Goal: Browse casually: Explore the website without a specific task or goal

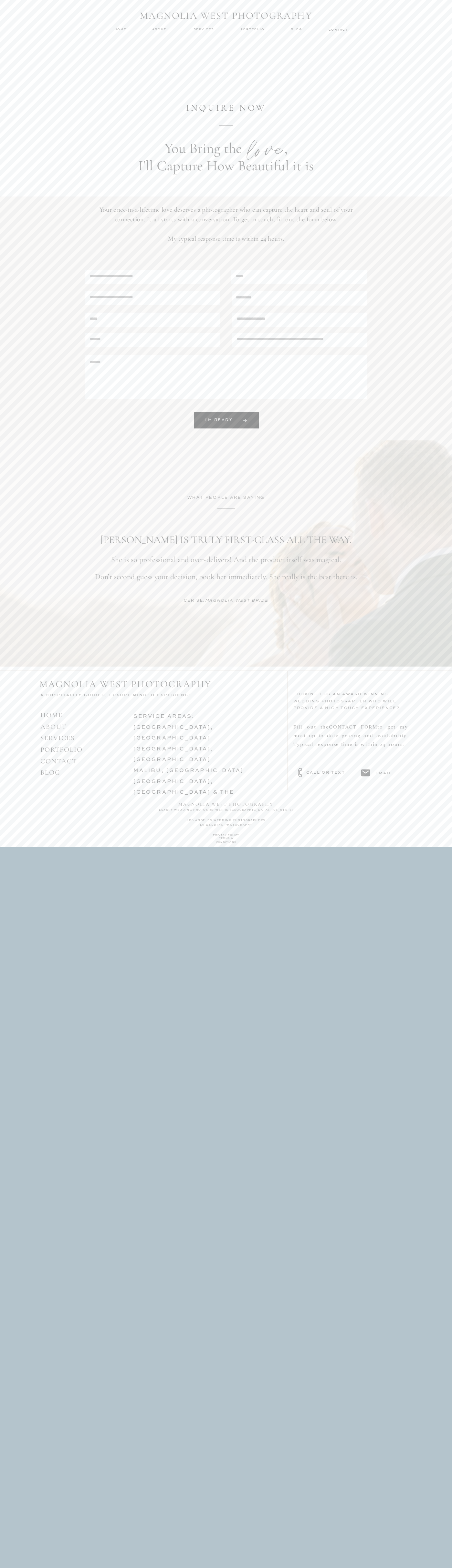
click at [163, 12] on h1 "MAGNOLIA WEST PHOTOGRAPHY" at bounding box center [226, 16] width 181 height 12
click at [448, 847] on html "MAGNOLIA WEST PHOTOGRAPHY Blog about contact menu services home Portfolio magno…" at bounding box center [226, 424] width 452 height 847
click at [250, 847] on html "MAGNOLIA WEST PHOTOGRAPHY Blog about contact menu services home Portfolio magno…" at bounding box center [226, 424] width 452 height 847
click at [18, 343] on div "MAGNOLIA WEST PHOTOGRAPHY Blog about contact menu services home Portfolio magno…" at bounding box center [226, 424] width 452 height 847
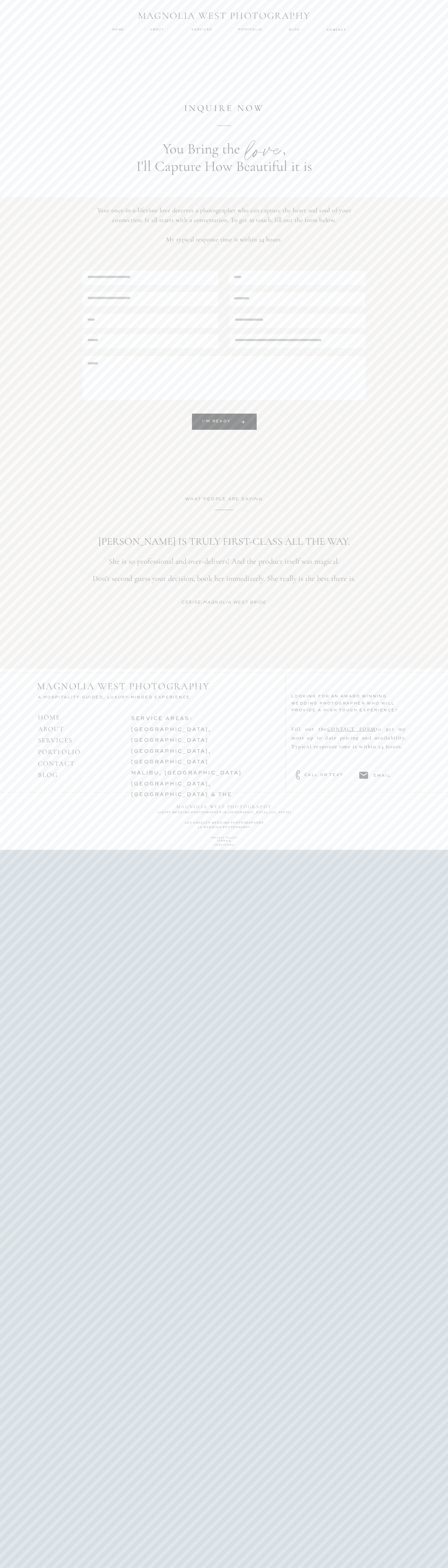
click at [289, 31] on nav "Blog" at bounding box center [295, 29] width 13 height 4
click at [197, 828] on h2 "los angeles wedding photographers la wedding photography" at bounding box center [224, 824] width 154 height 7
click at [131, 808] on link "[GEOGRAPHIC_DATA], [GEOGRAPHIC_DATA] & the lowcountry" at bounding box center [182, 795] width 101 height 27
click at [263, 2] on html "MAGNOLIA WEST PHOTOGRAPHY Blog about contact menu services home Portfolio magno…" at bounding box center [224, 425] width 448 height 850
click at [447, 850] on html "MAGNOLIA WEST PHOTOGRAPHY Blog about contact menu services home Portfolio magno…" at bounding box center [224, 425] width 448 height 850
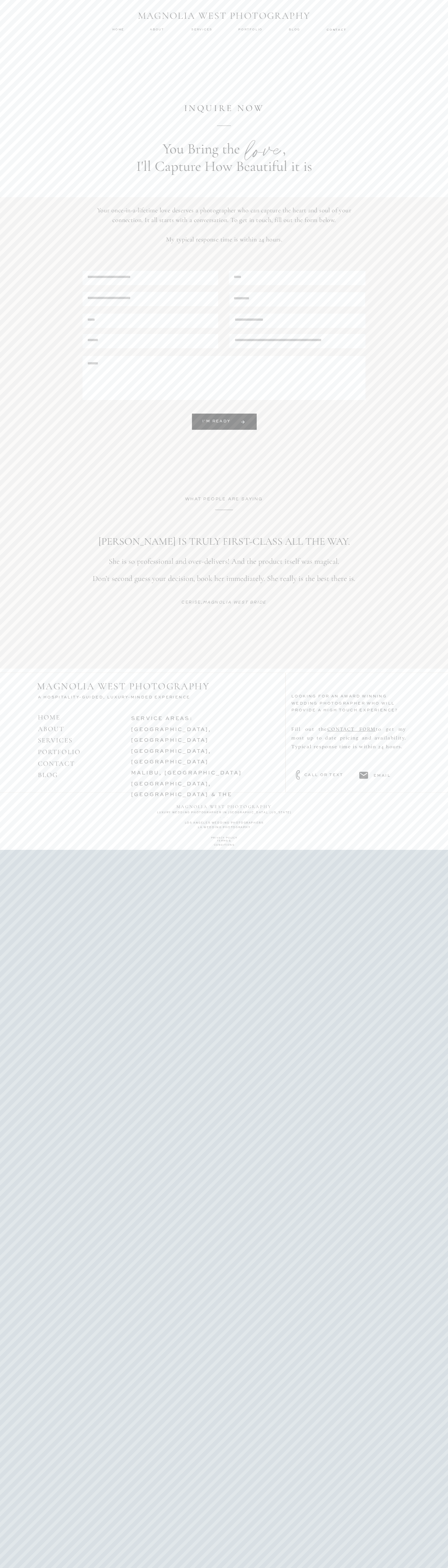
click at [245, 850] on html "MAGNOLIA WEST PHOTOGRAPHY Blog about contact menu services home Portfolio magno…" at bounding box center [224, 425] width 448 height 850
click at [7, 57] on video at bounding box center [224, 119] width 448 height 252
